Goal: Find specific page/section: Find specific page/section

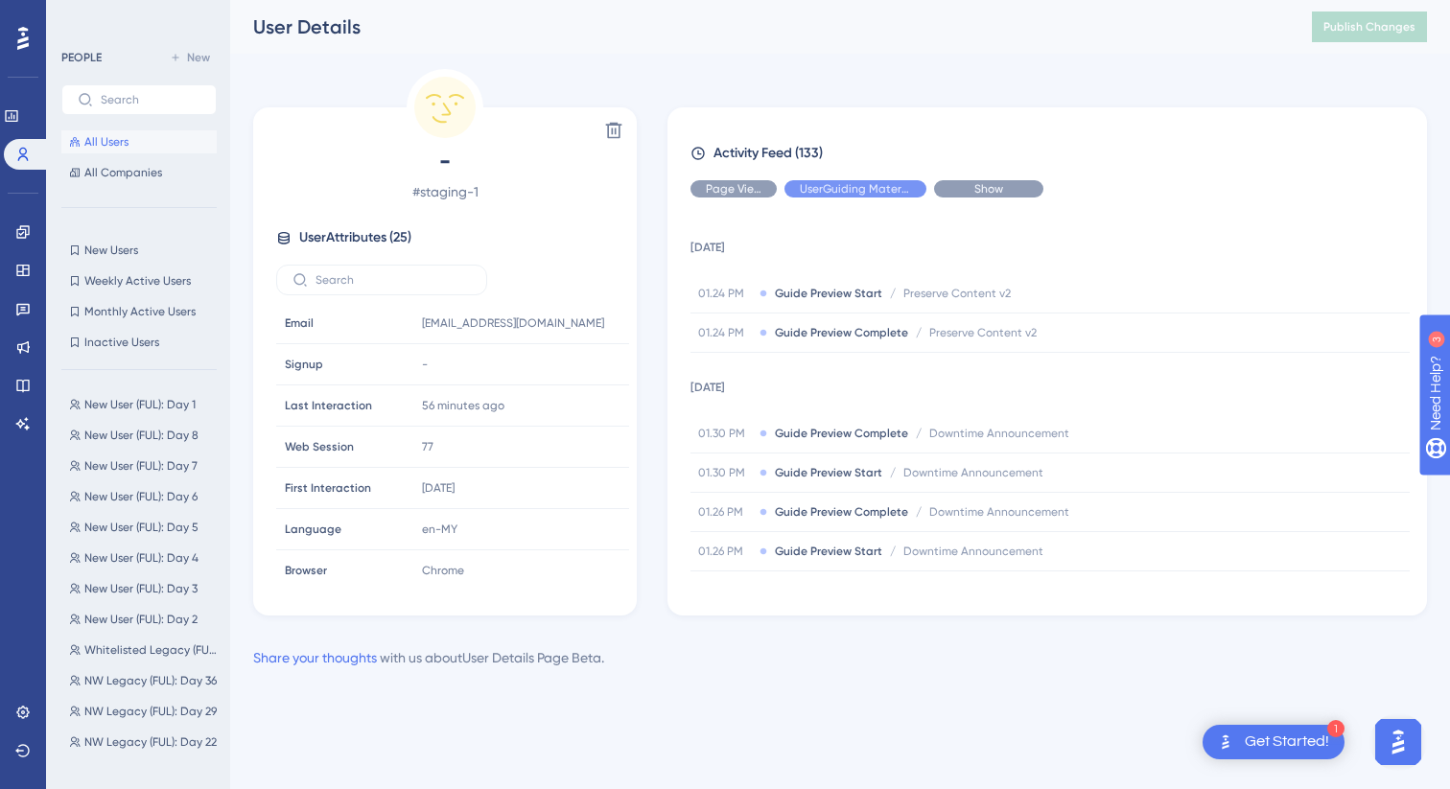
click at [961, 193] on div "Show" at bounding box center [988, 188] width 109 height 17
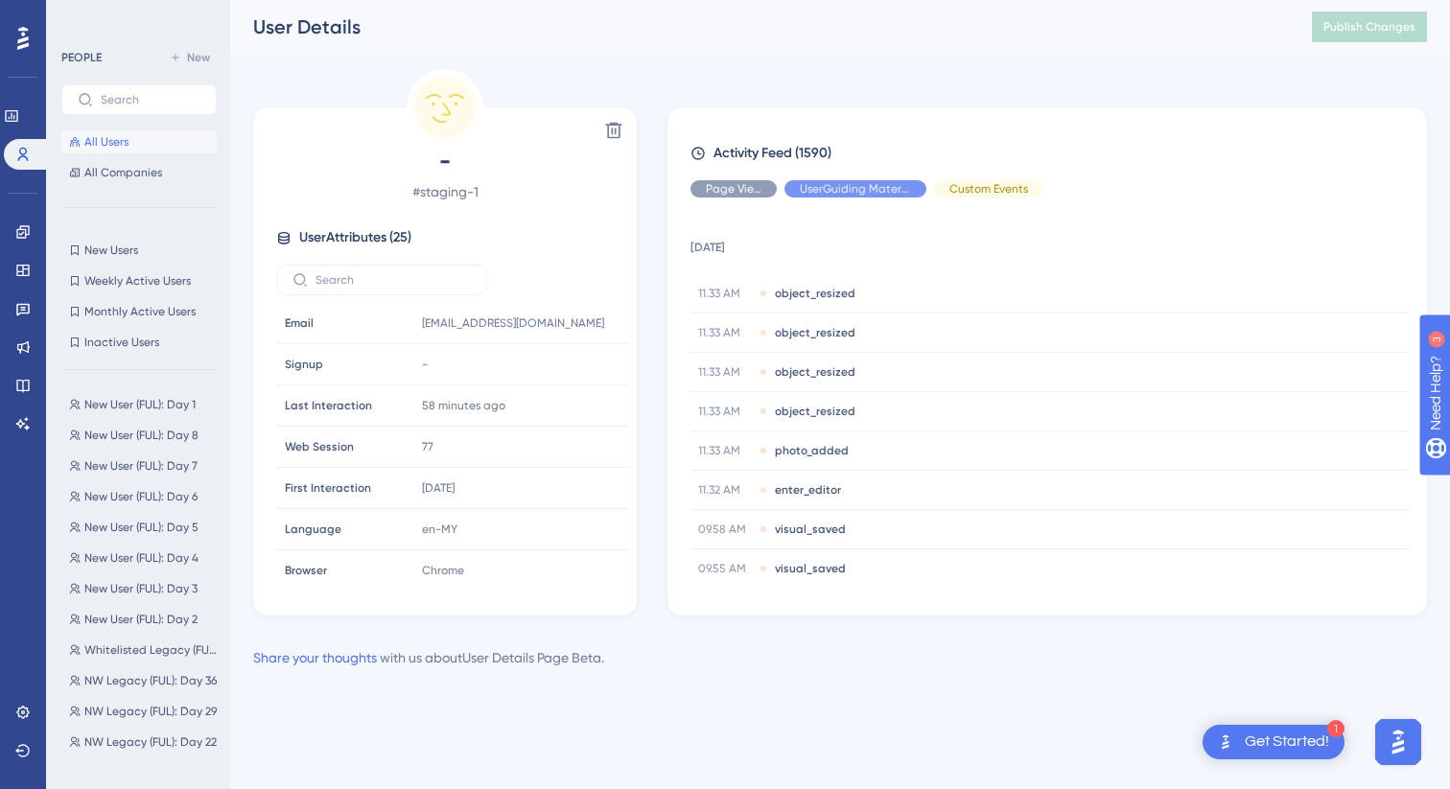
click at [698, 151] on icon at bounding box center [697, 153] width 12 height 12
click at [771, 148] on span "Activity Feed (1590)" at bounding box center [773, 153] width 118 height 23
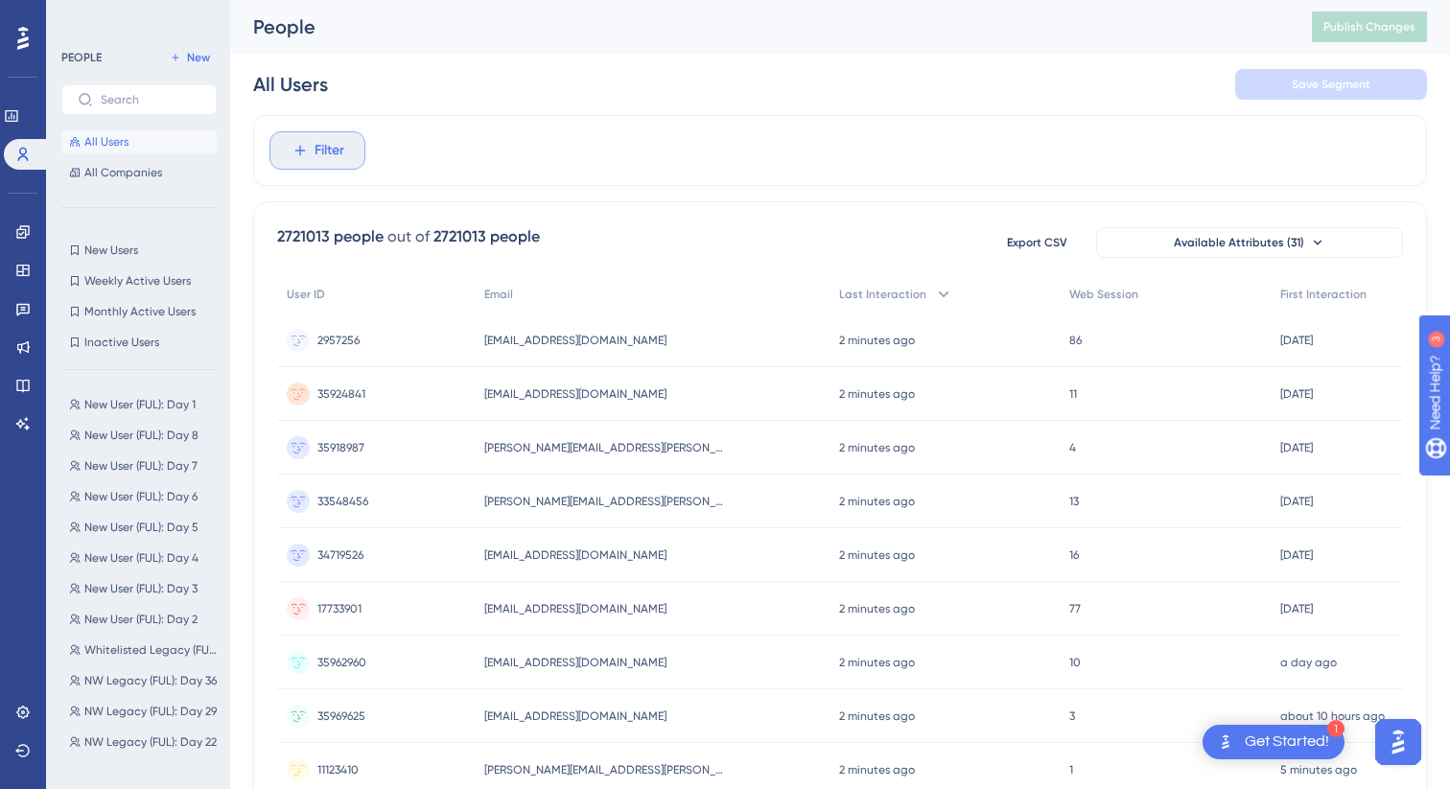
click at [340, 156] on span "Filter" at bounding box center [330, 150] width 30 height 23
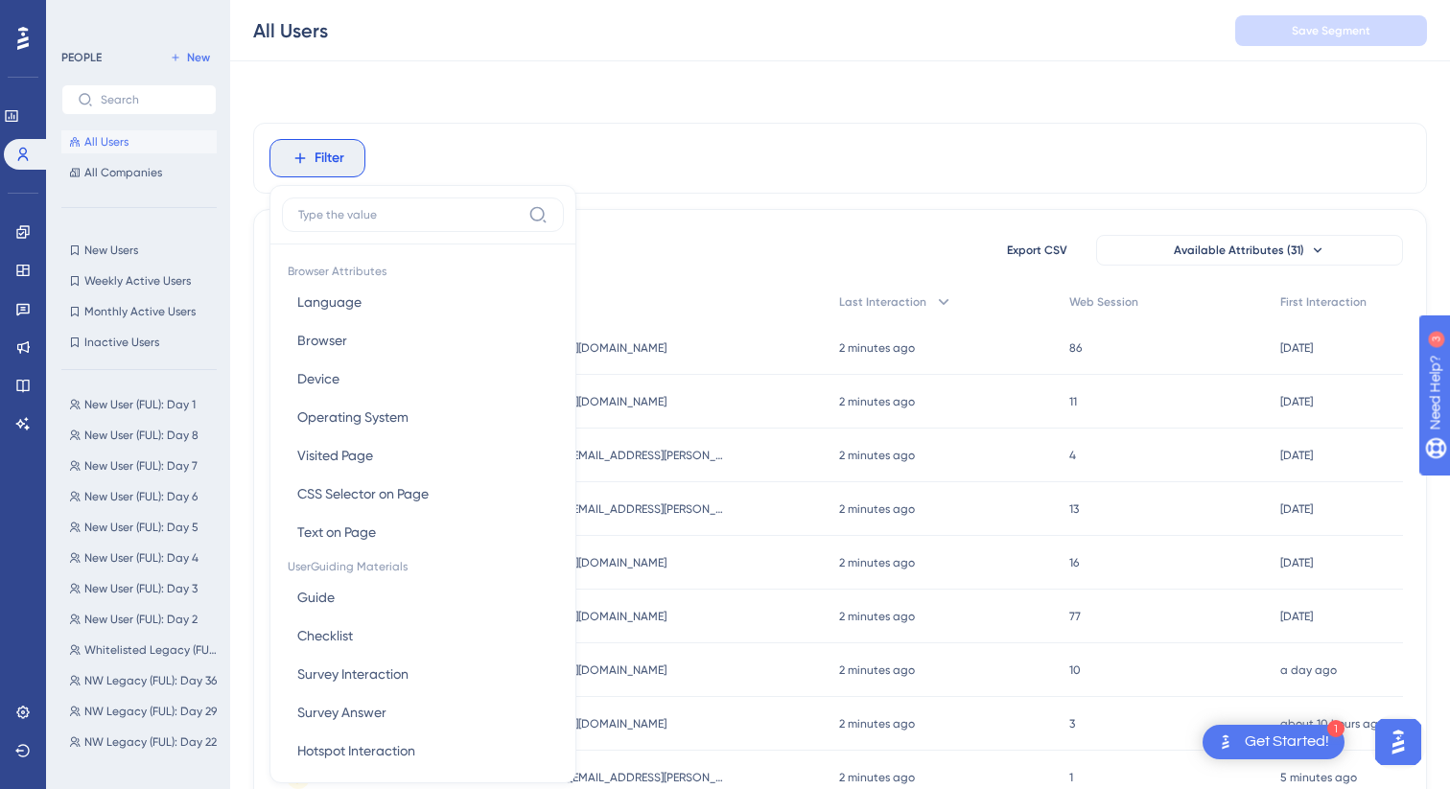
scroll to position [82, 0]
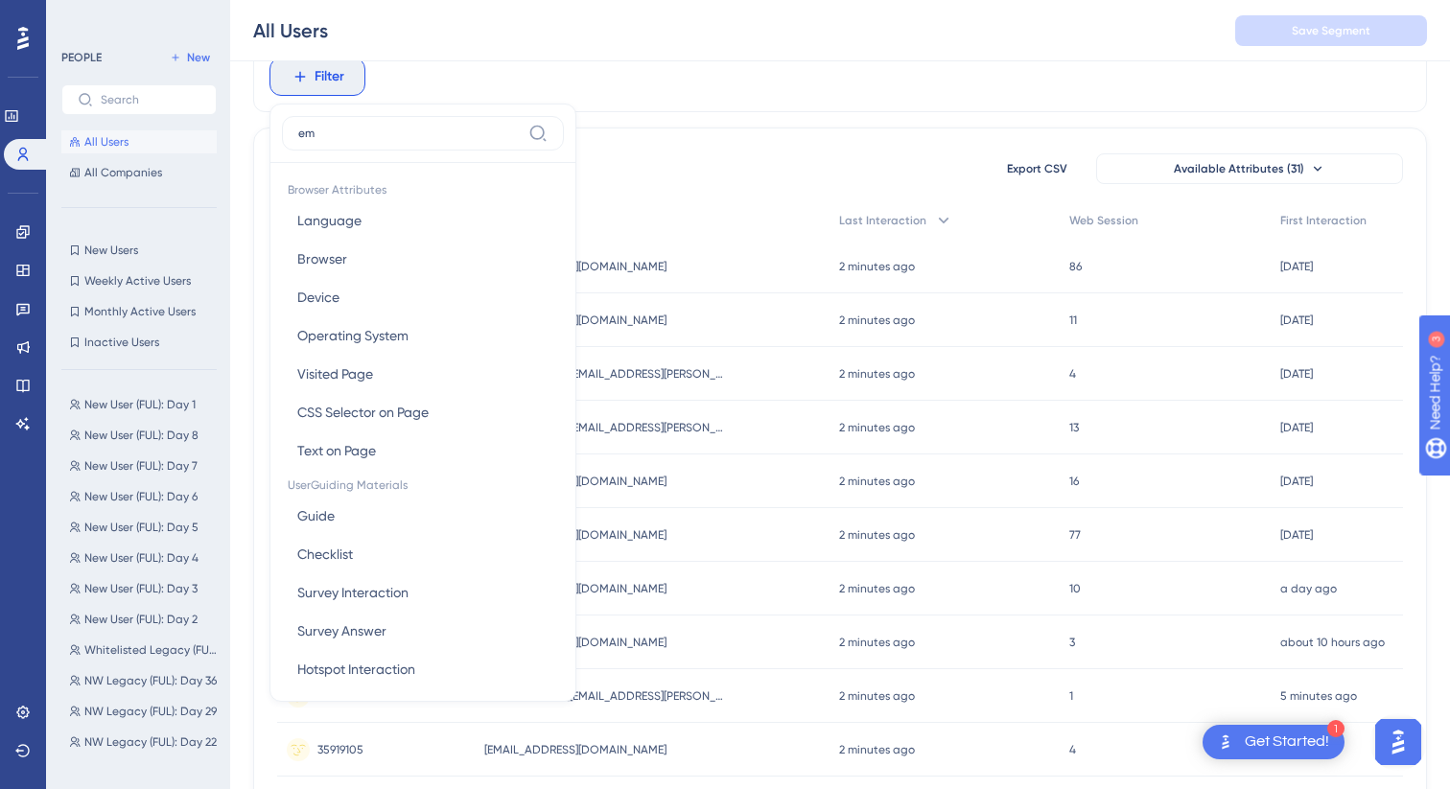
type input "ema"
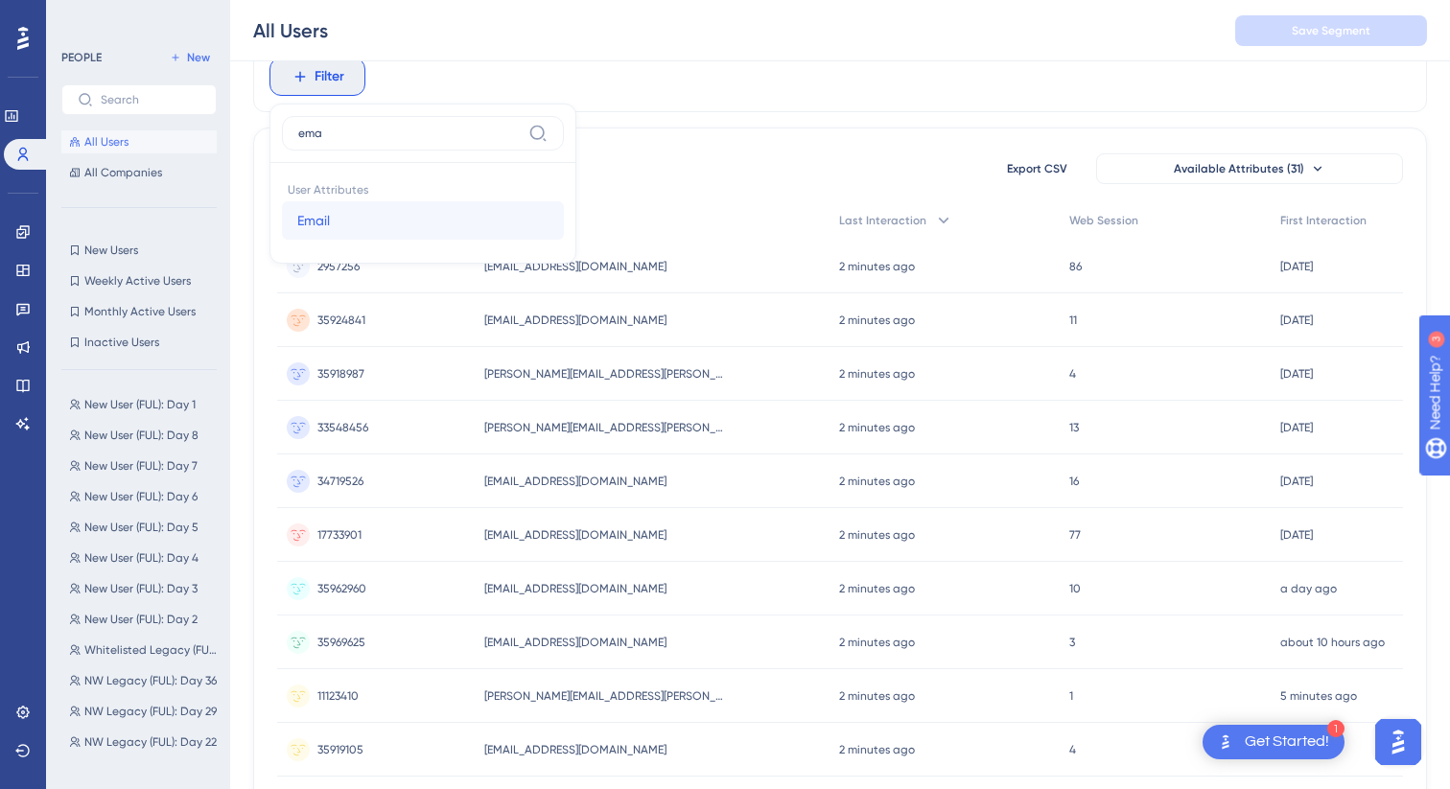
click at [391, 228] on button "Email Email" at bounding box center [423, 220] width 282 height 38
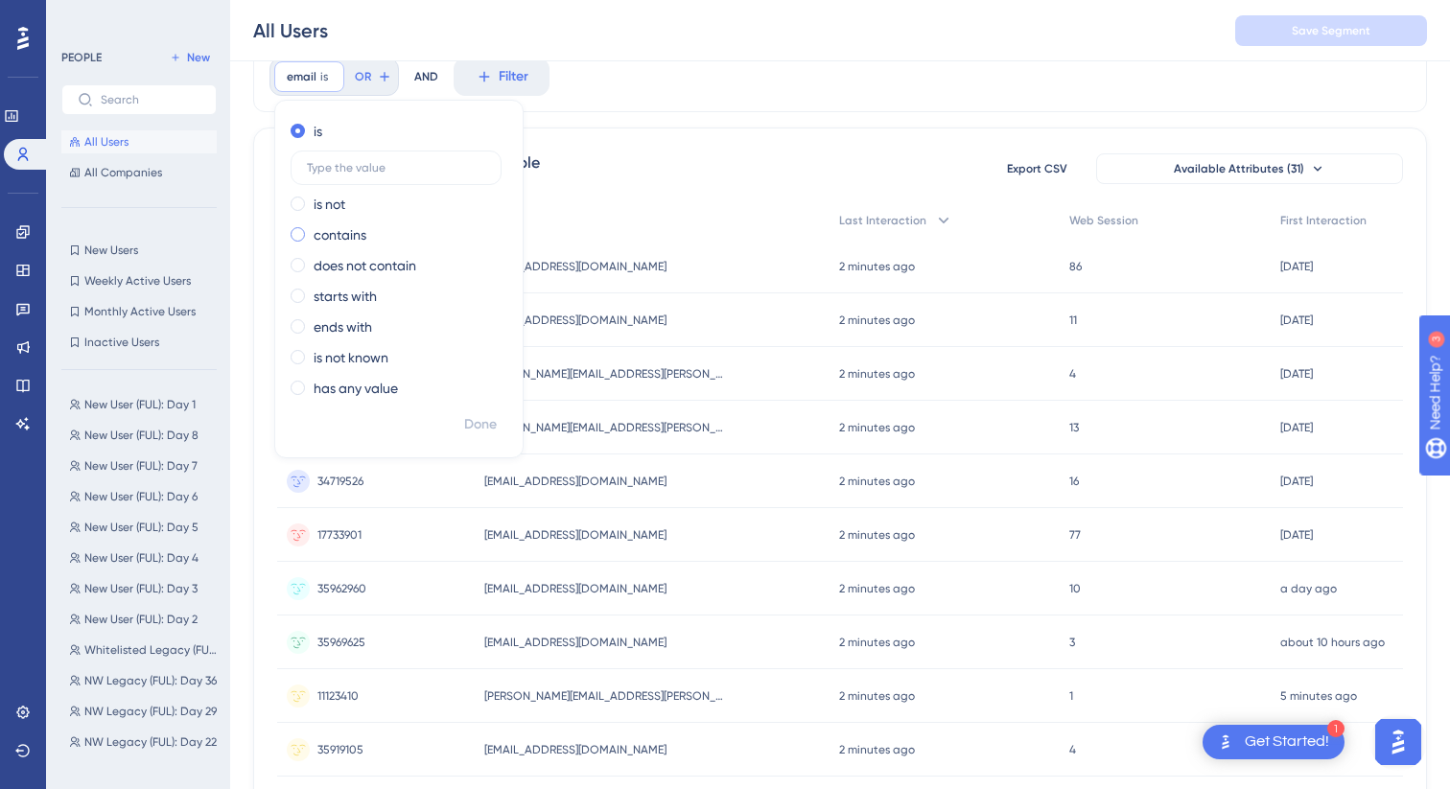
click at [347, 236] on label "contains" at bounding box center [340, 234] width 53 height 23
type input "prouser"
click at [488, 428] on span "Done" at bounding box center [480, 424] width 33 height 23
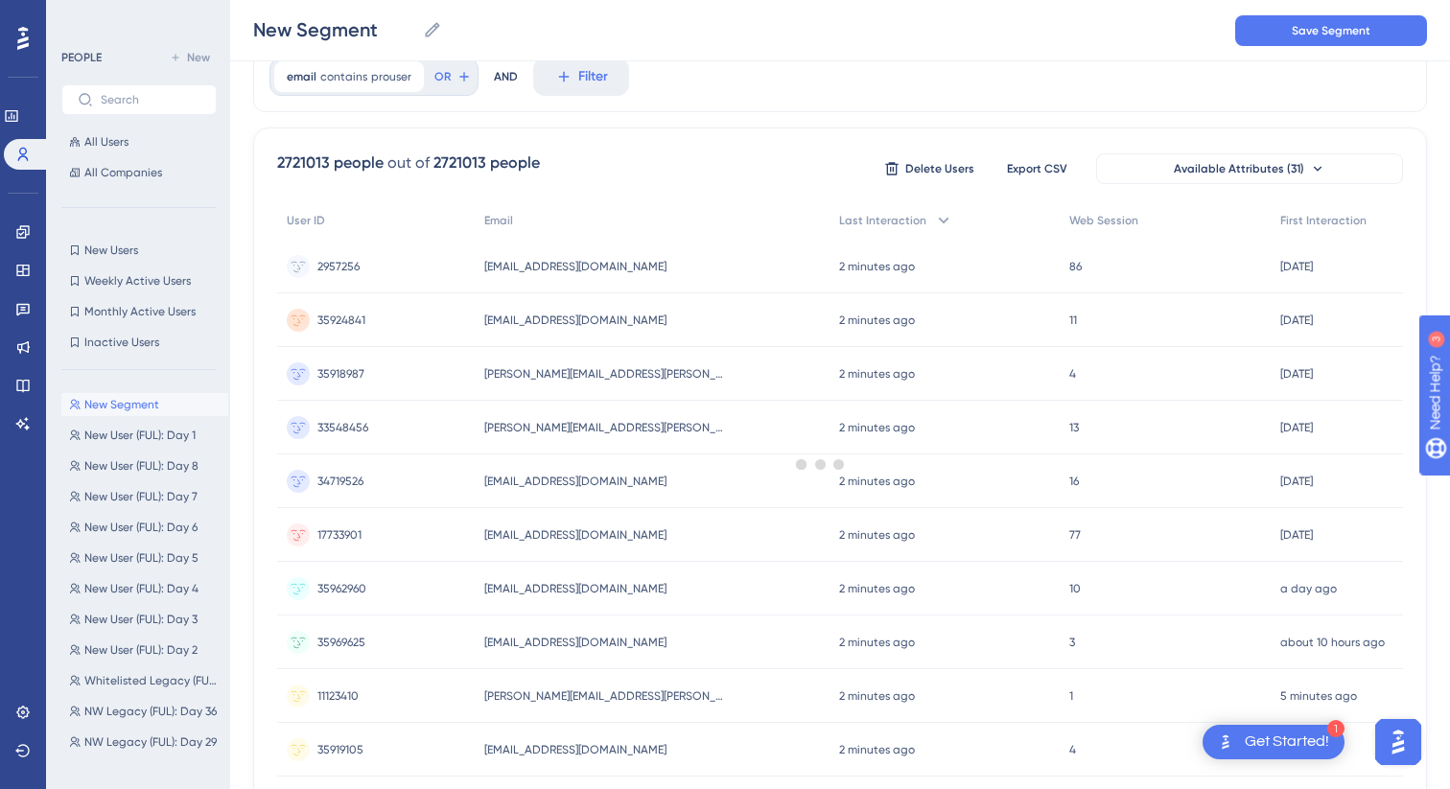
scroll to position [0, 0]
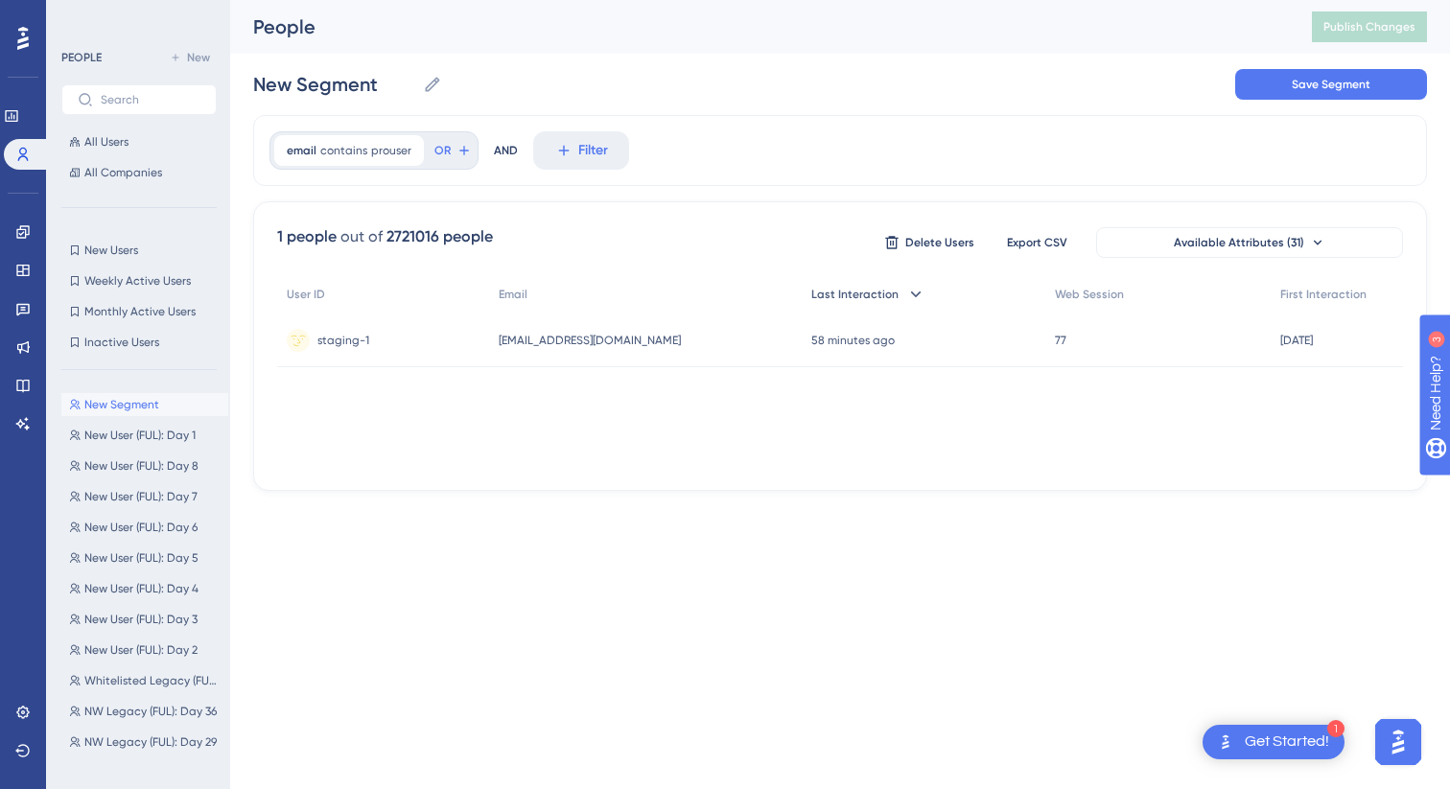
click at [833, 297] on span "Last Interaction" at bounding box center [854, 294] width 87 height 15
click at [562, 165] on button "Filter" at bounding box center [581, 150] width 96 height 38
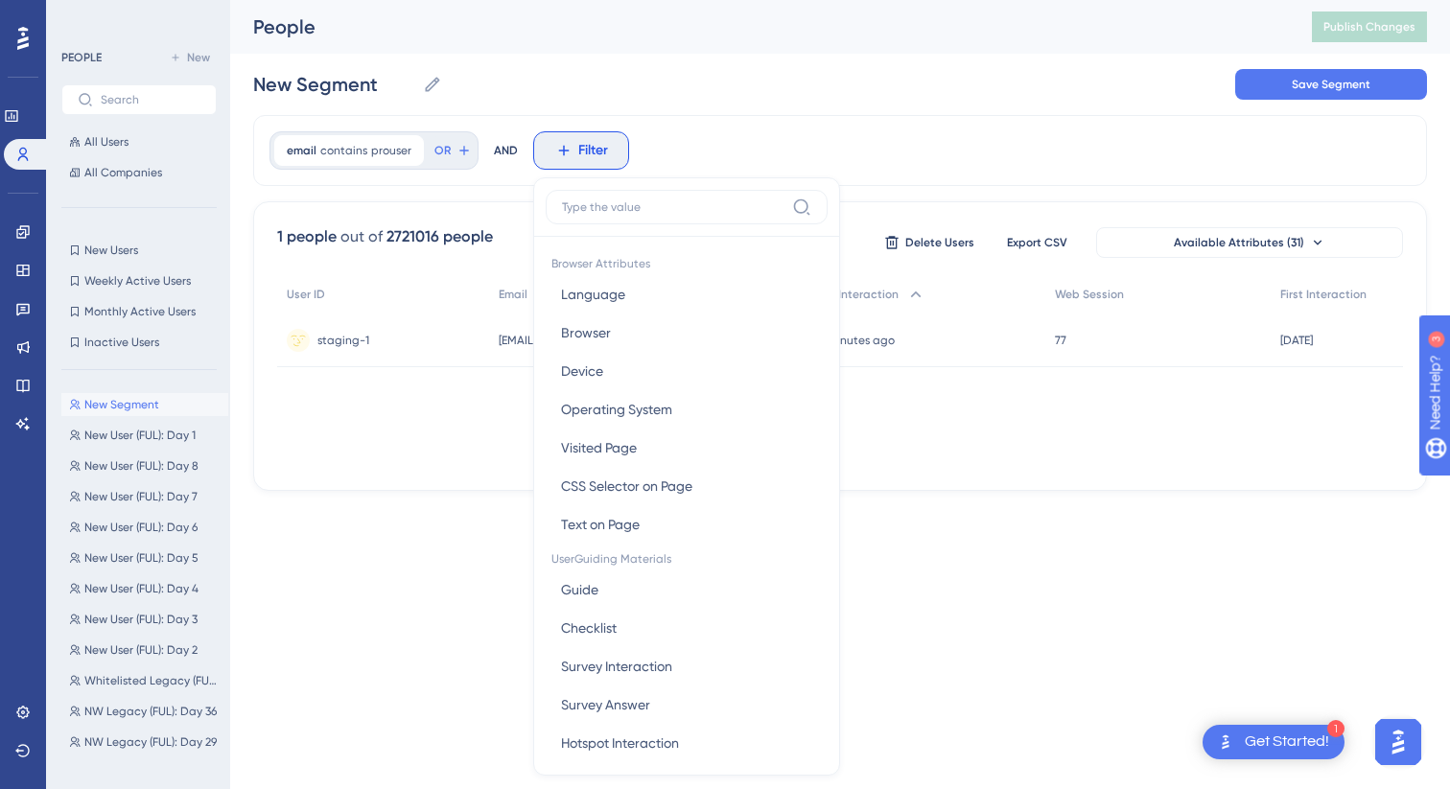
scroll to position [82, 0]
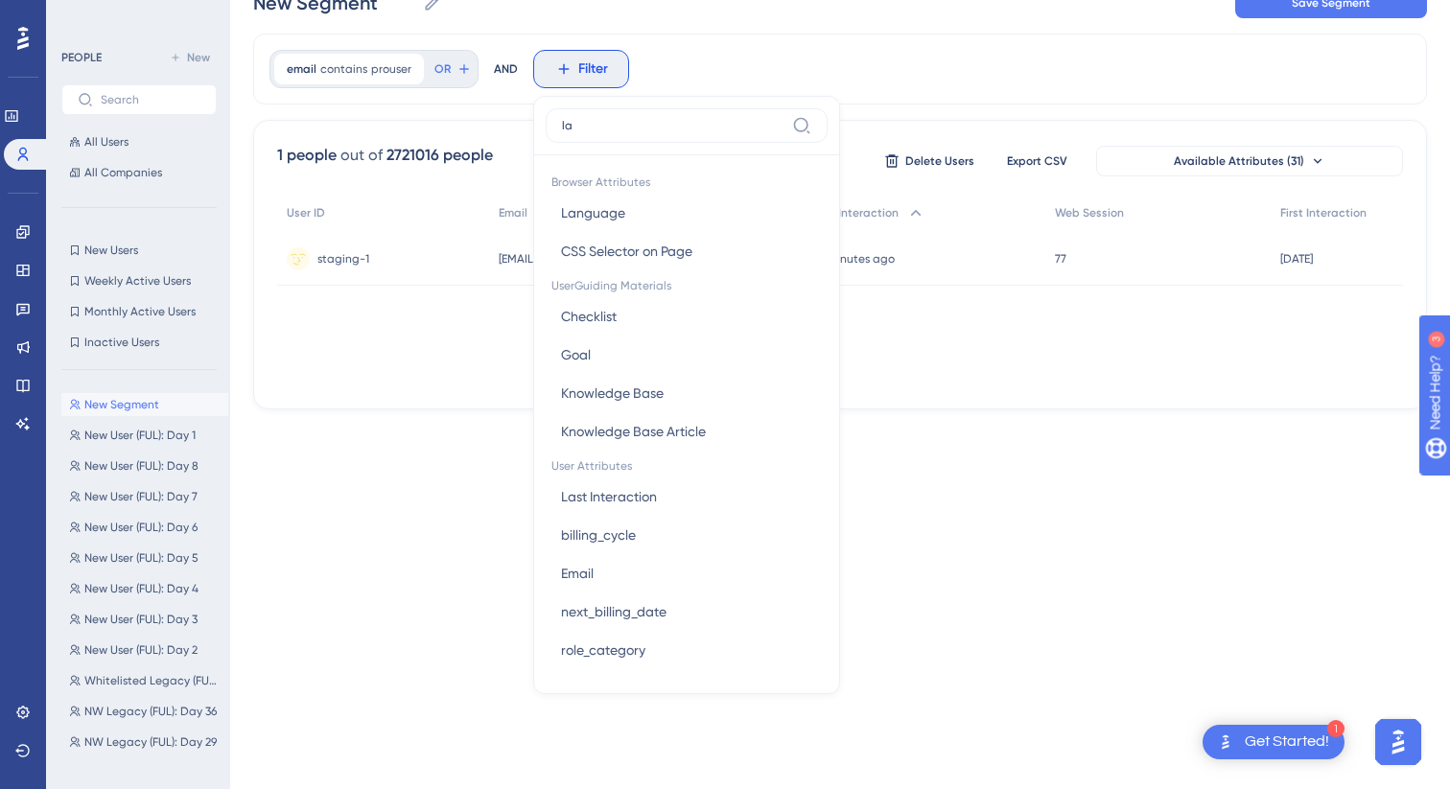
type input "las"
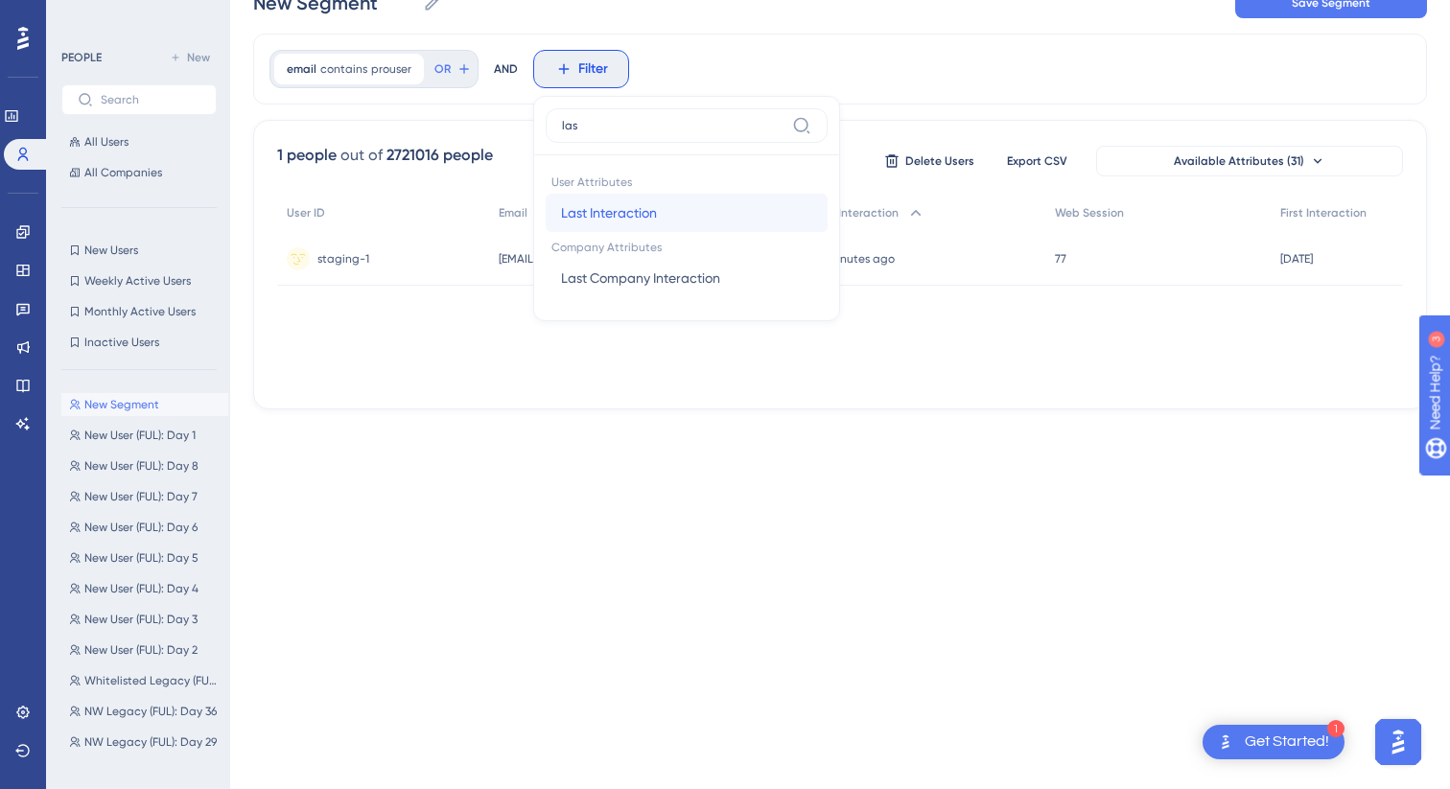
click at [642, 225] on button "Last Interaction Last Interaction" at bounding box center [687, 213] width 282 height 38
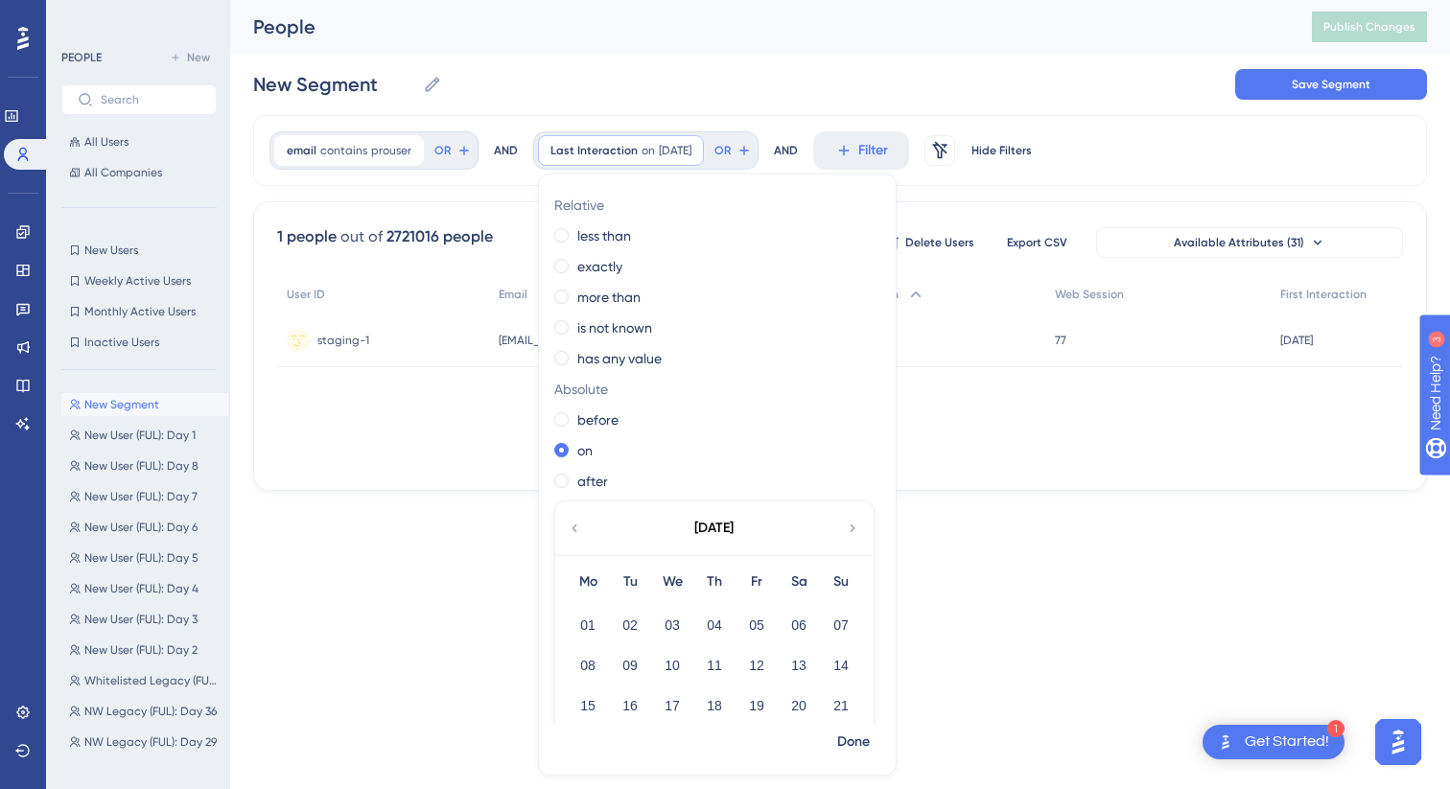
scroll to position [0, 0]
click at [558, 246] on div "less than" at bounding box center [713, 235] width 318 height 23
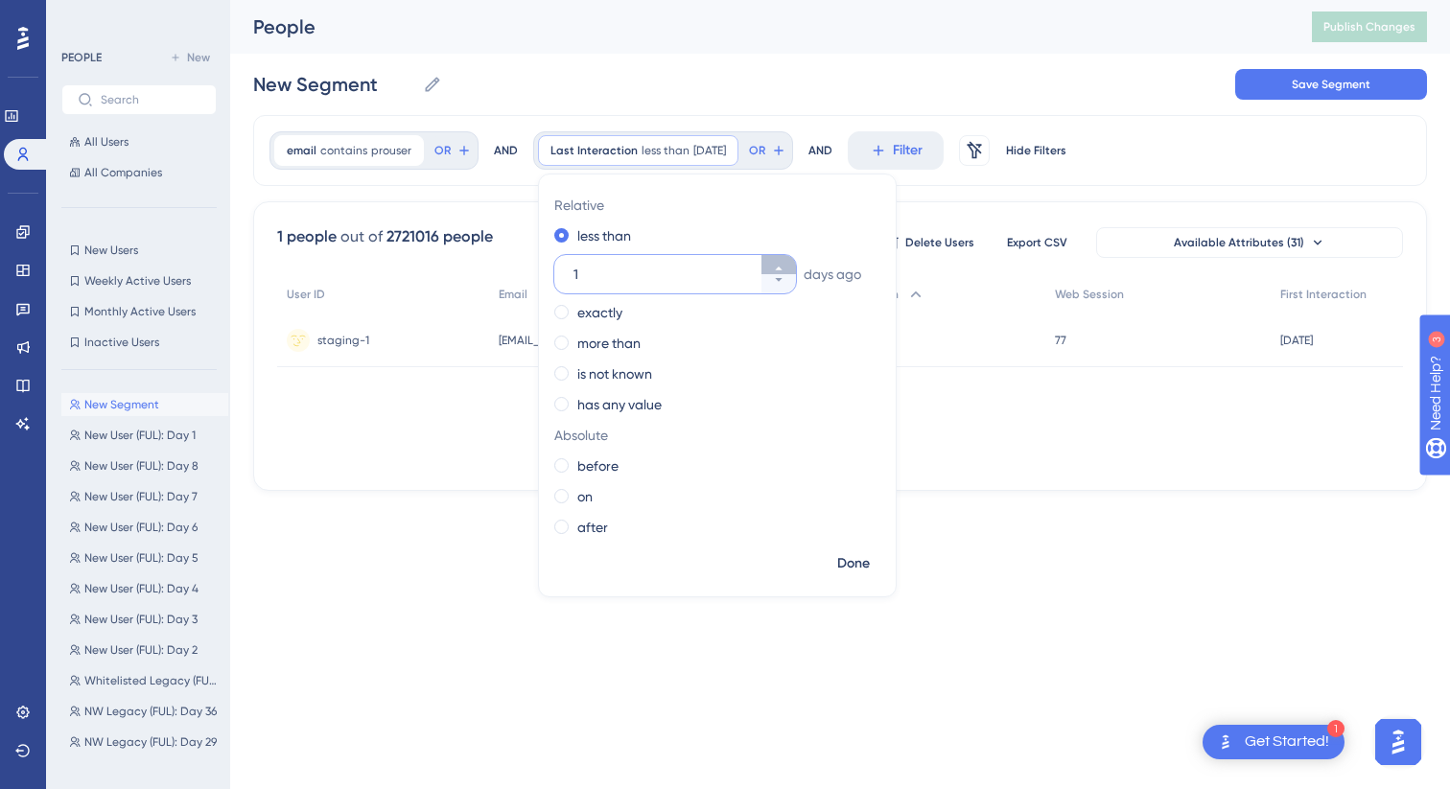
click at [777, 261] on button "1" at bounding box center [778, 264] width 35 height 19
click at [777, 261] on button "2" at bounding box center [778, 264] width 35 height 19
click at [777, 261] on button "3" at bounding box center [778, 264] width 35 height 19
type input "4"
click at [840, 562] on span "Done" at bounding box center [853, 563] width 33 height 23
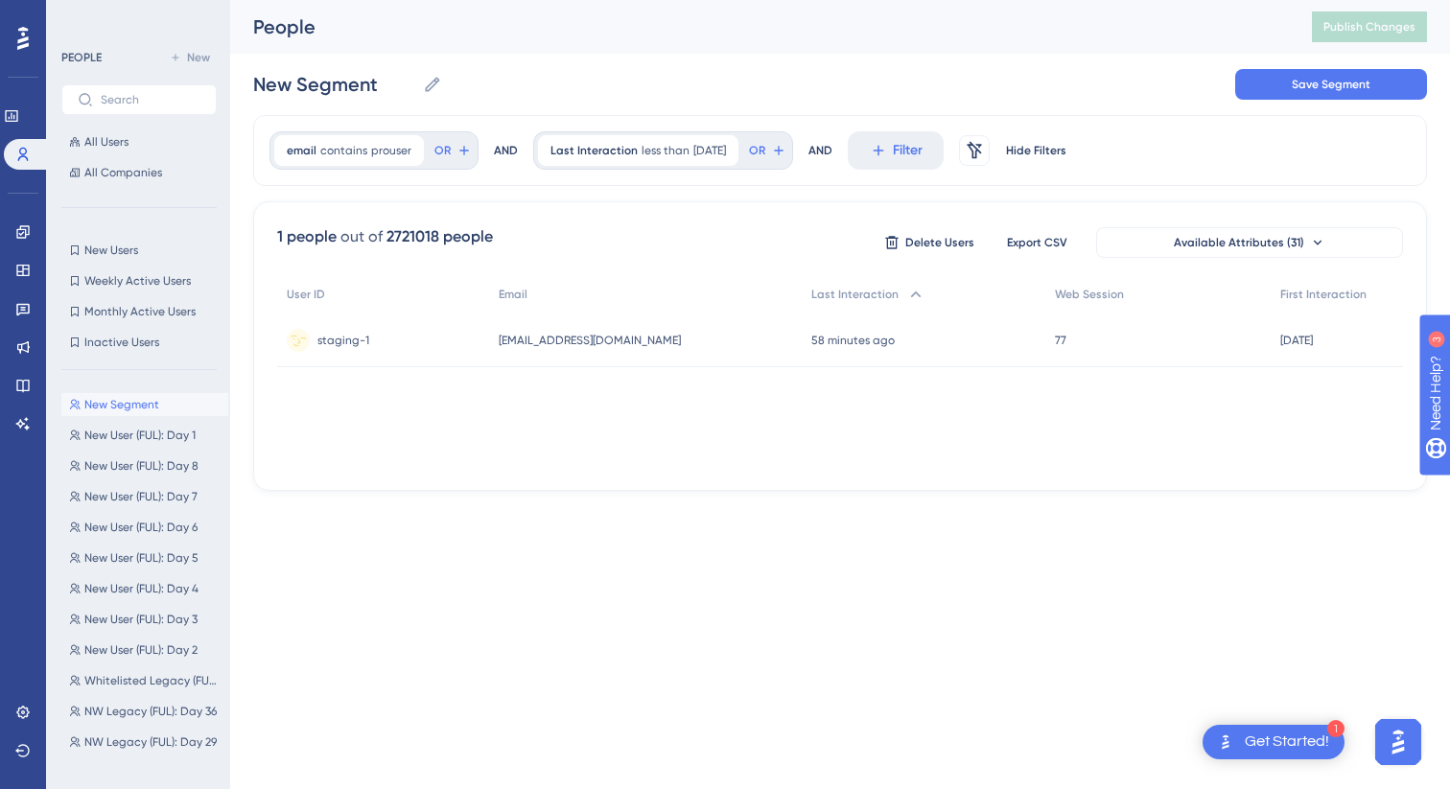
click at [347, 346] on span "staging-1" at bounding box center [343, 340] width 52 height 15
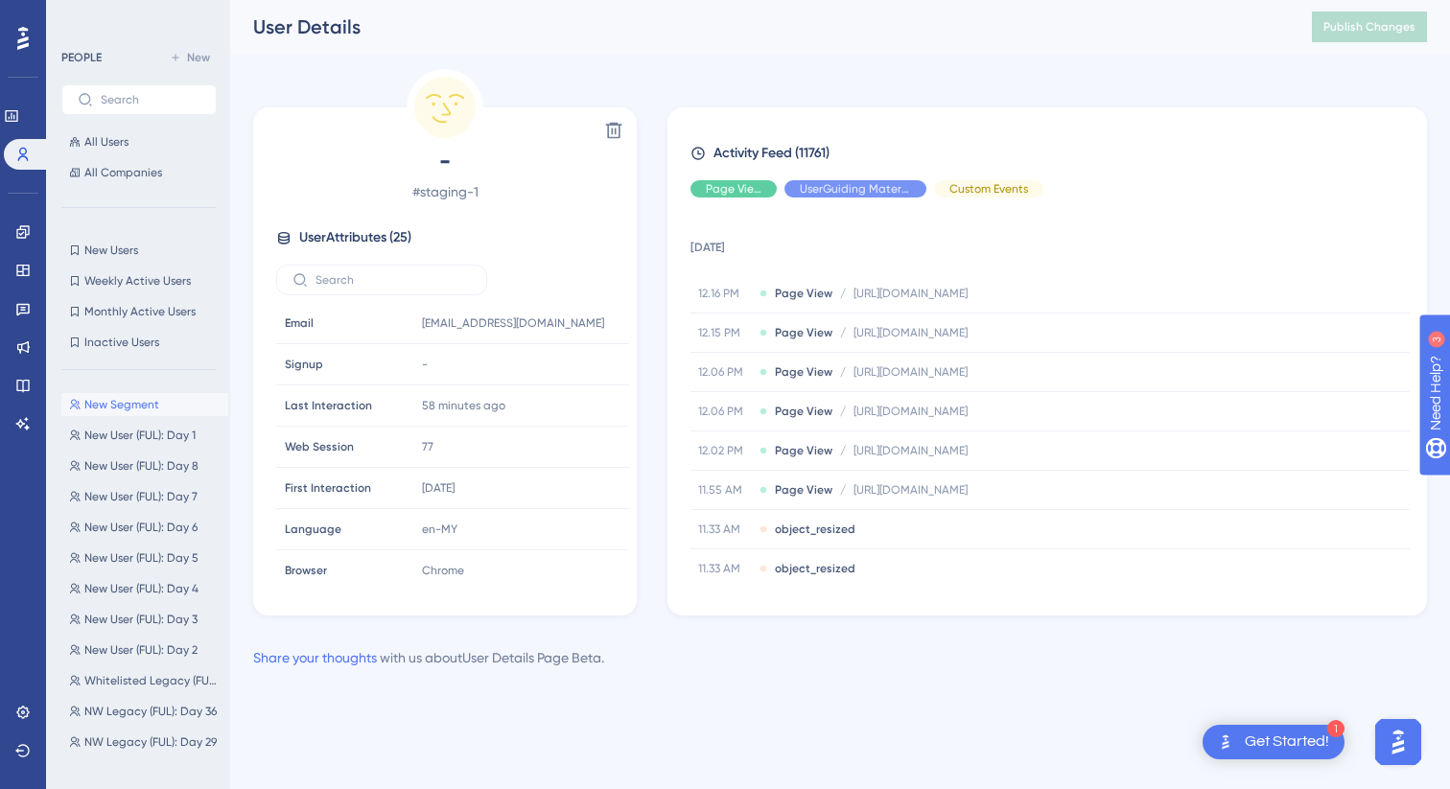
click at [741, 245] on td "[DATE]" at bounding box center [1050, 243] width 719 height 61
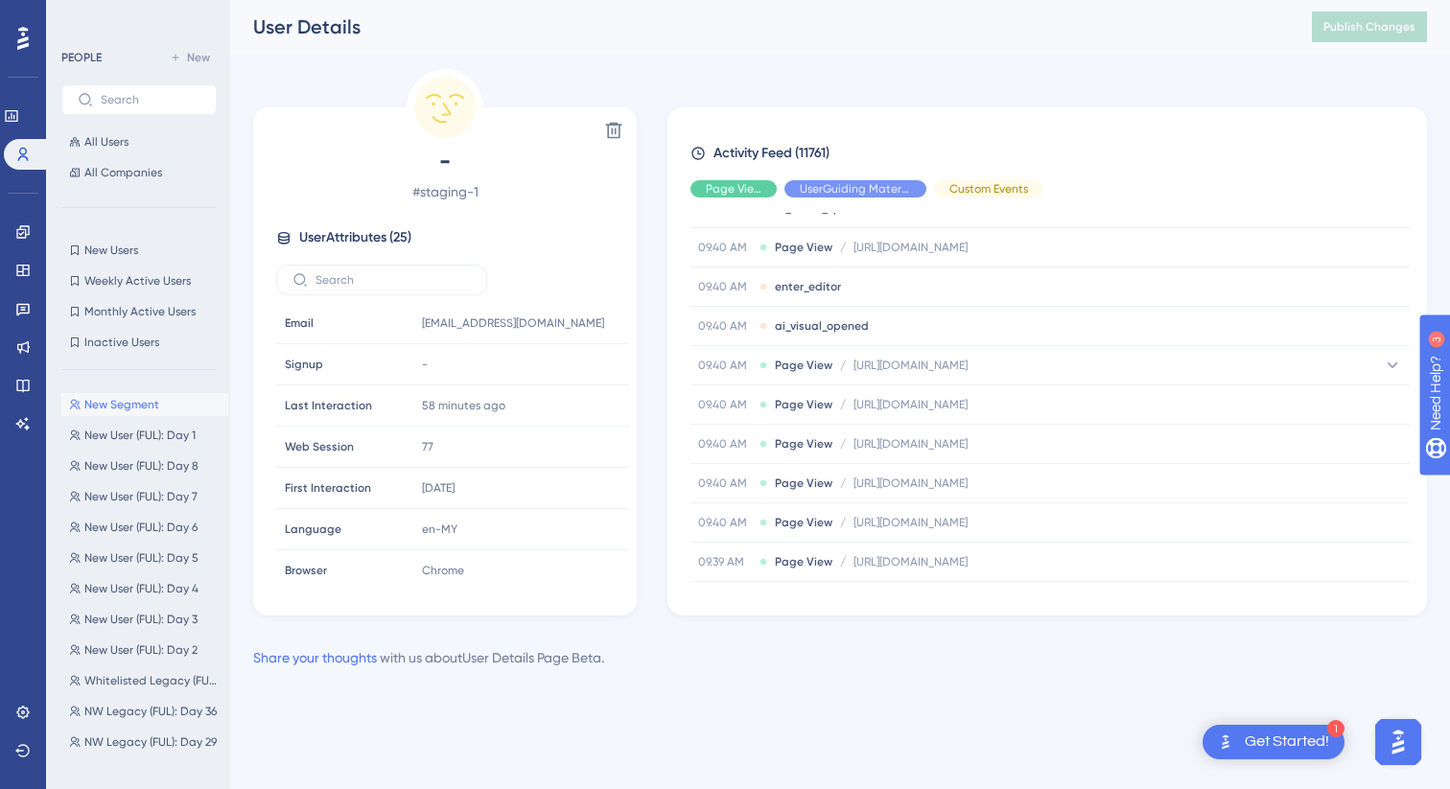
scroll to position [1671, 0]
